Goal: Task Accomplishment & Management: Complete application form

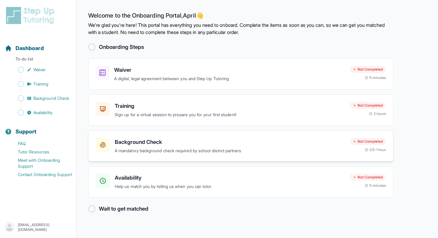
click at [132, 141] on h3 "Background Check" at bounding box center [230, 142] width 230 height 8
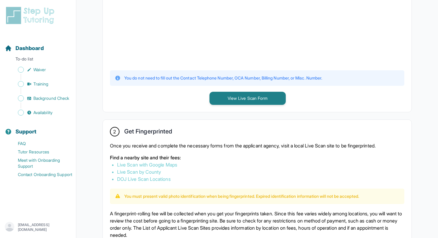
scroll to position [236, 0]
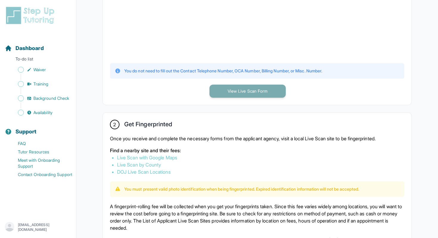
click at [260, 91] on button "View Live Scan Form" at bounding box center [247, 91] width 76 height 13
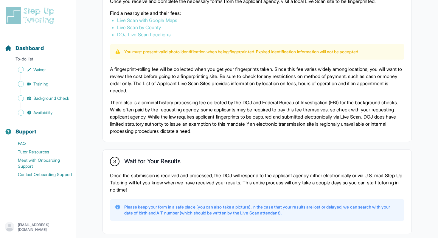
scroll to position [371, 0]
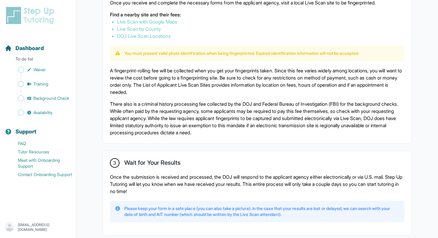
click at [151, 22] on link "Live Scan with Google Maps" at bounding box center [147, 22] width 60 height 6
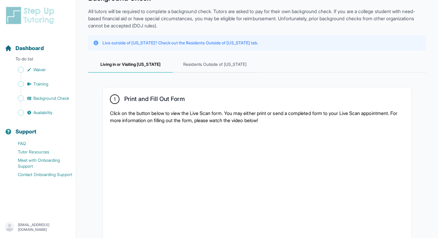
scroll to position [0, 0]
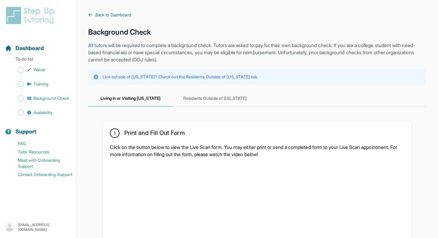
click at [90, 15] on icon at bounding box center [91, 14] width 4 height 3
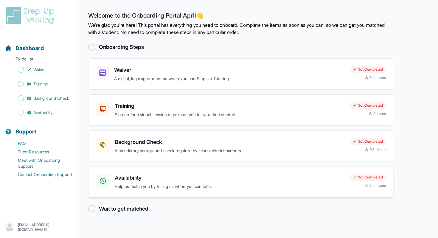
click at [158, 174] on h3 "Availability" at bounding box center [230, 178] width 230 height 8
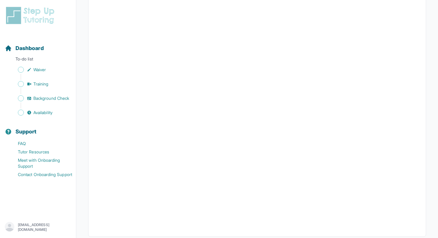
scroll to position [108, 0]
click at [39, 71] on span "Waiver" at bounding box center [39, 70] width 13 height 6
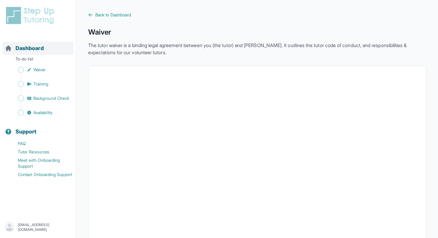
click at [25, 48] on span "Dashboard" at bounding box center [29, 48] width 28 height 8
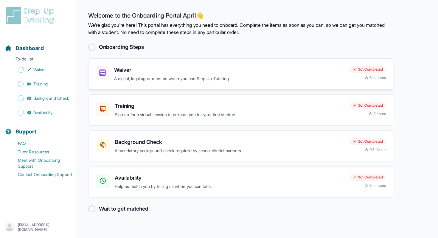
click at [142, 68] on h3 "Waiver" at bounding box center [229, 70] width 231 height 8
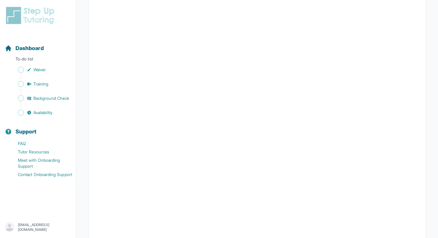
scroll to position [294, 0]
click at [43, 54] on div "Dashboard" at bounding box center [37, 48] width 71 height 13
click at [41, 51] on span "Dashboard" at bounding box center [29, 48] width 28 height 8
